Goal: Share content

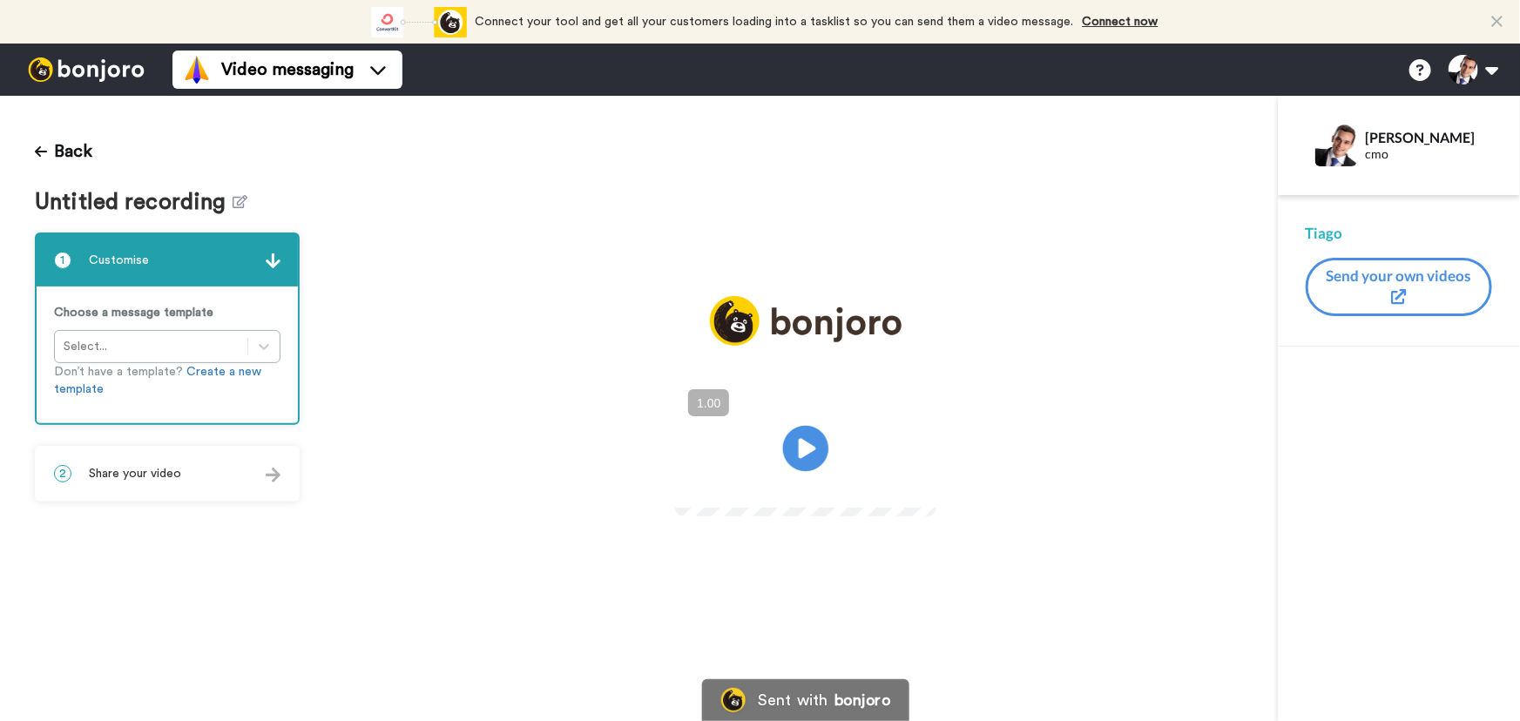
click at [809, 456] on icon at bounding box center [806, 449] width 46 height 46
click at [231, 470] on div "2 Share your video" at bounding box center [167, 474] width 261 height 52
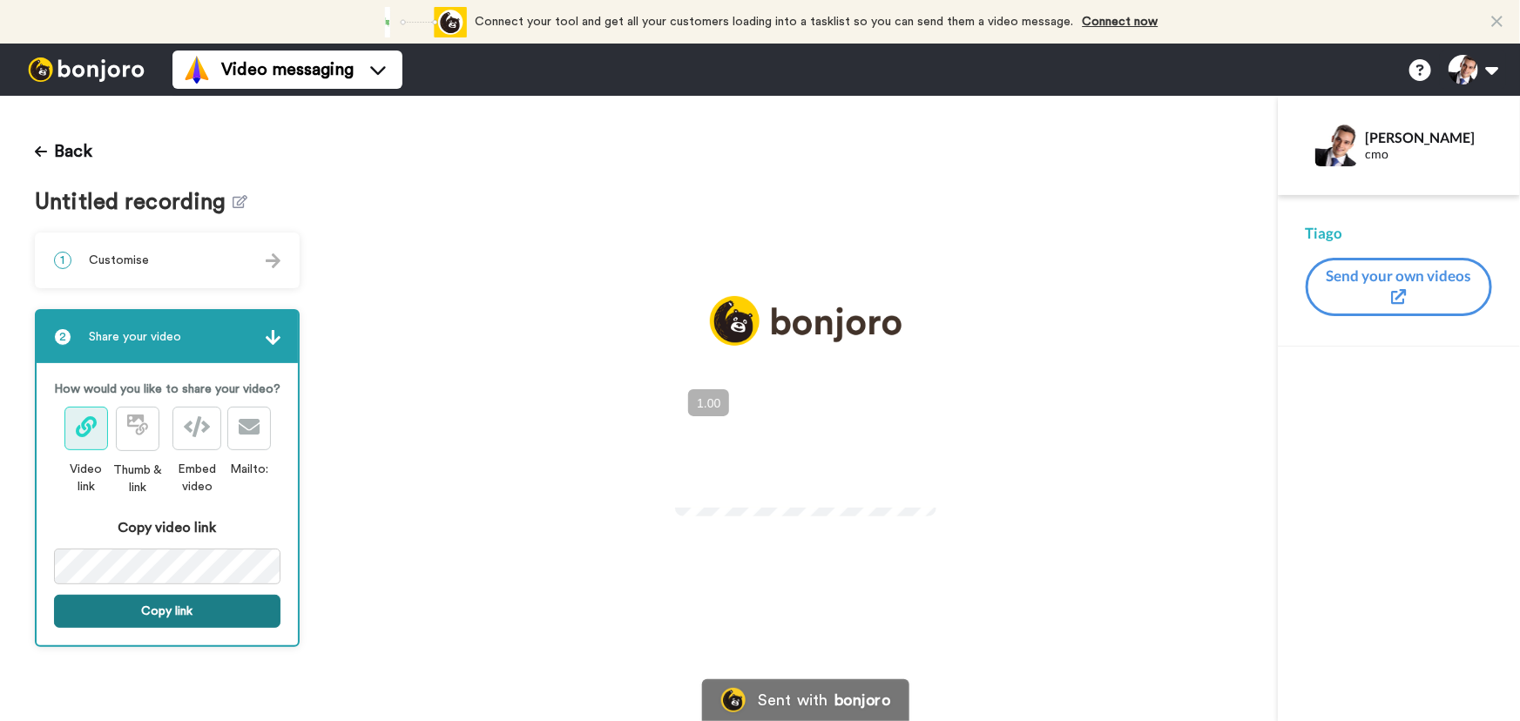
click at [223, 616] on button "Copy link" at bounding box center [167, 611] width 227 height 33
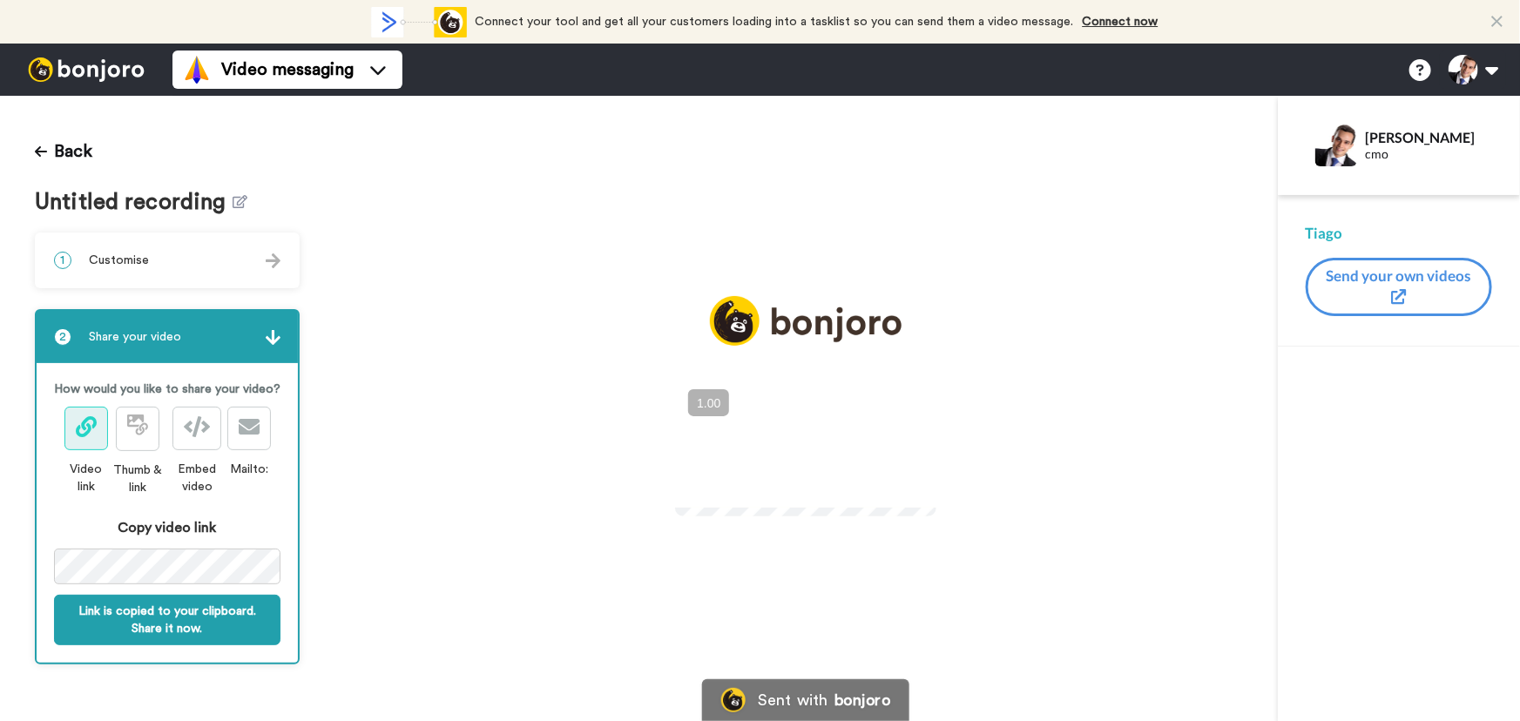
click at [796, 410] on icon "Play/Pause" at bounding box center [806, 449] width 46 height 83
